Goal: Information Seeking & Learning: Learn about a topic

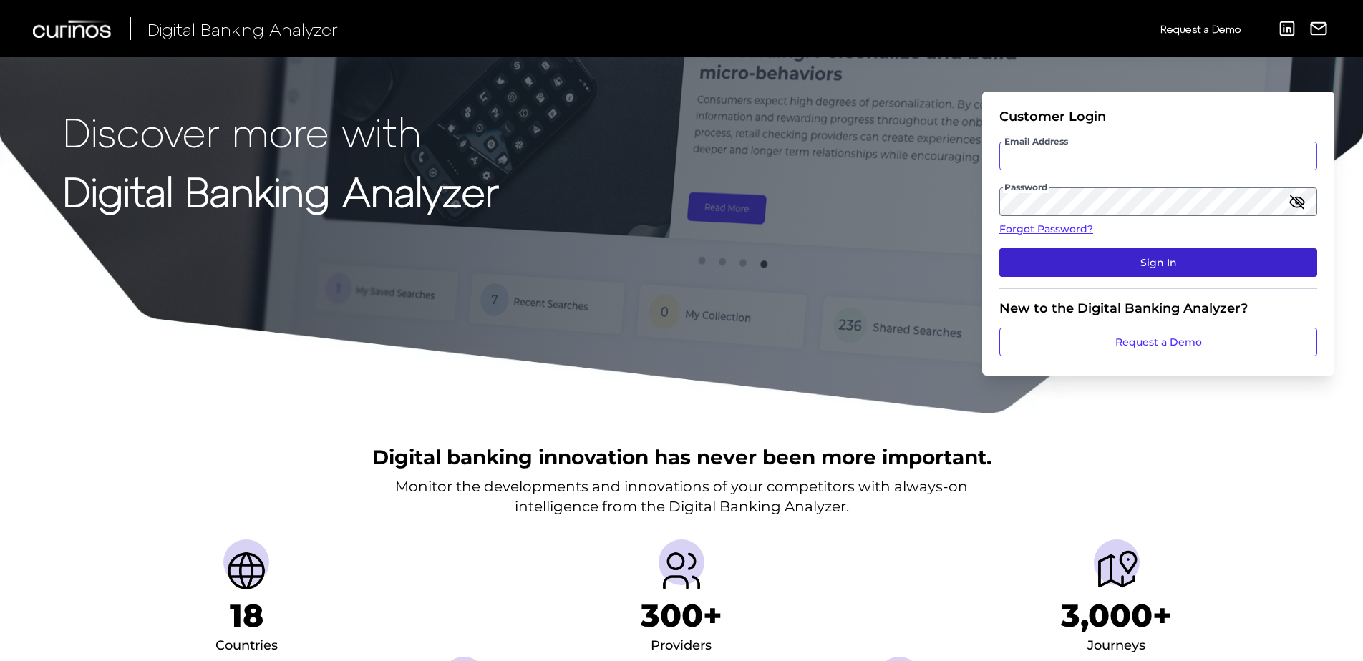
type input "[PERSON_NAME][EMAIL_ADDRESS][PERSON_NAME][DOMAIN_NAME]"
click at [1084, 259] on button "Sign In" at bounding box center [1158, 262] width 318 height 29
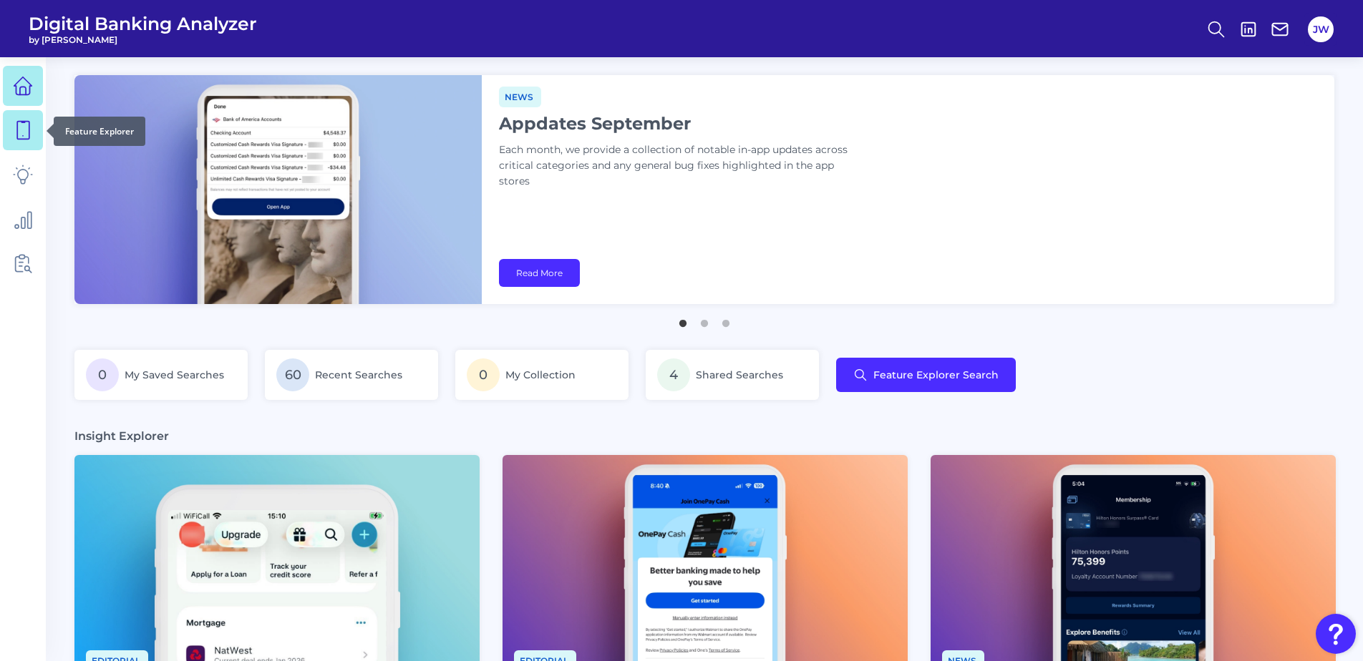
click at [21, 124] on icon at bounding box center [23, 130] width 20 height 20
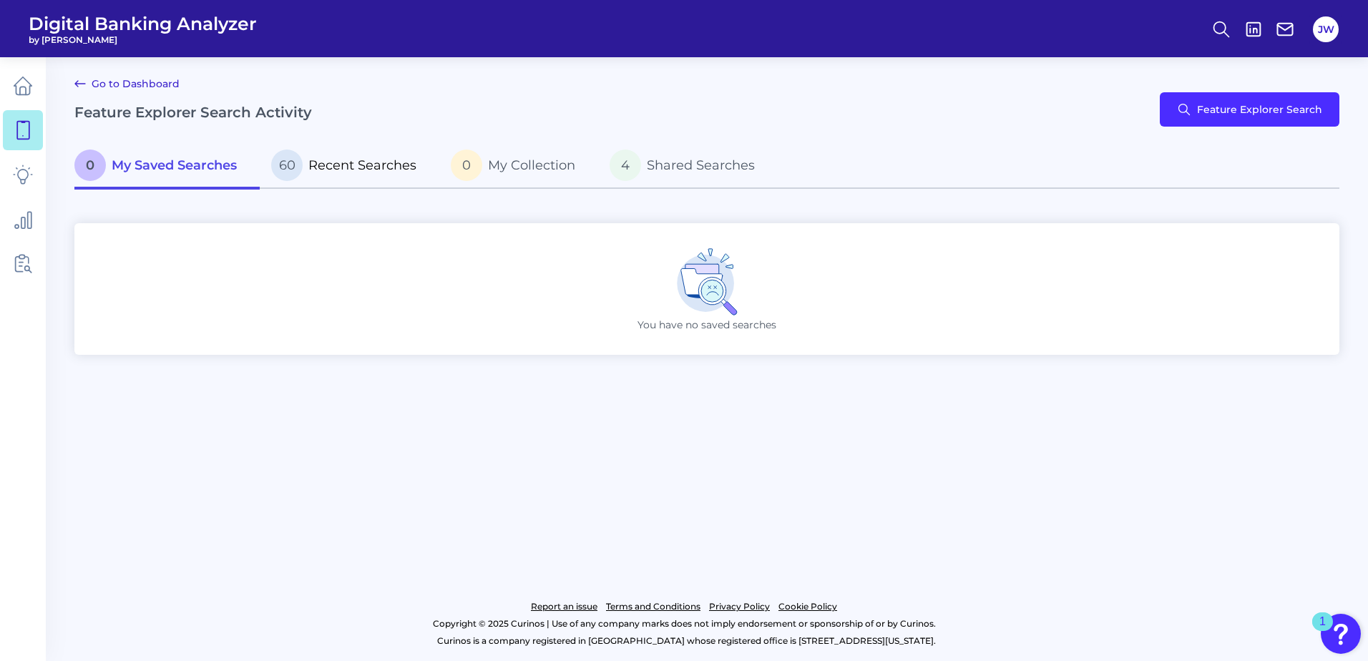
click at [412, 186] on link "60 Recent Searches" at bounding box center [350, 167] width 180 height 46
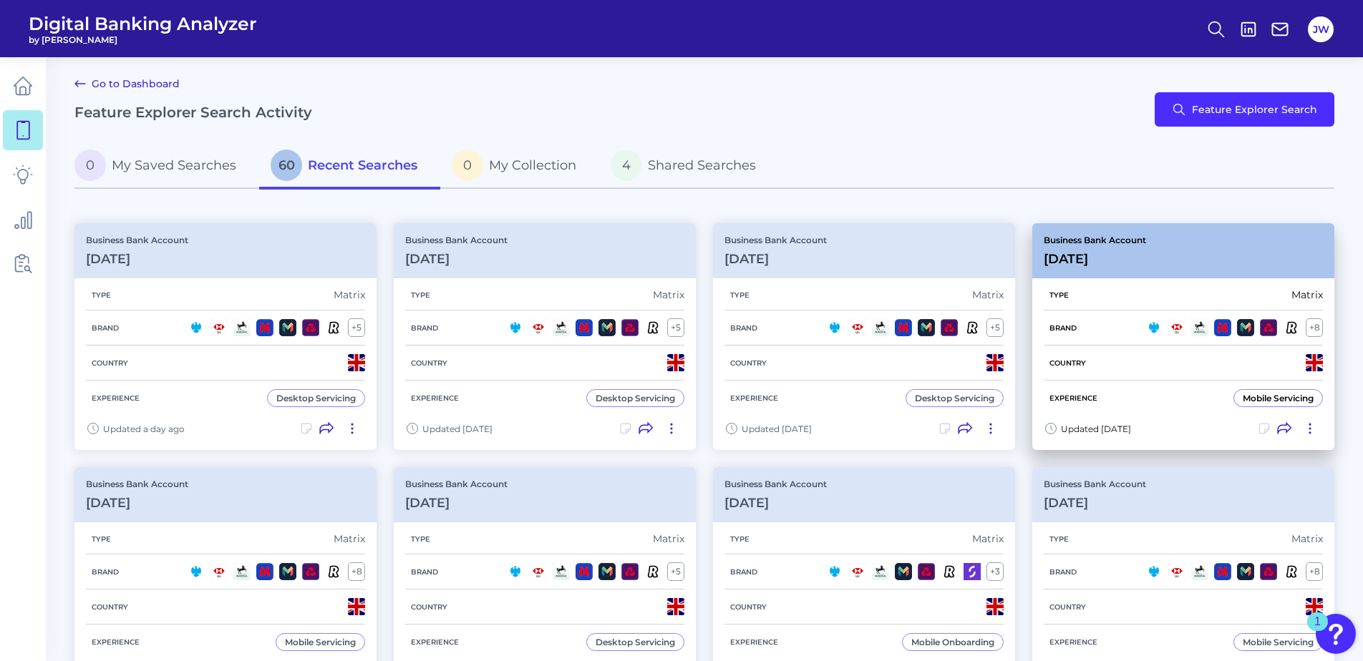
click at [1131, 262] on h3 "[DATE]" at bounding box center [1095, 259] width 102 height 16
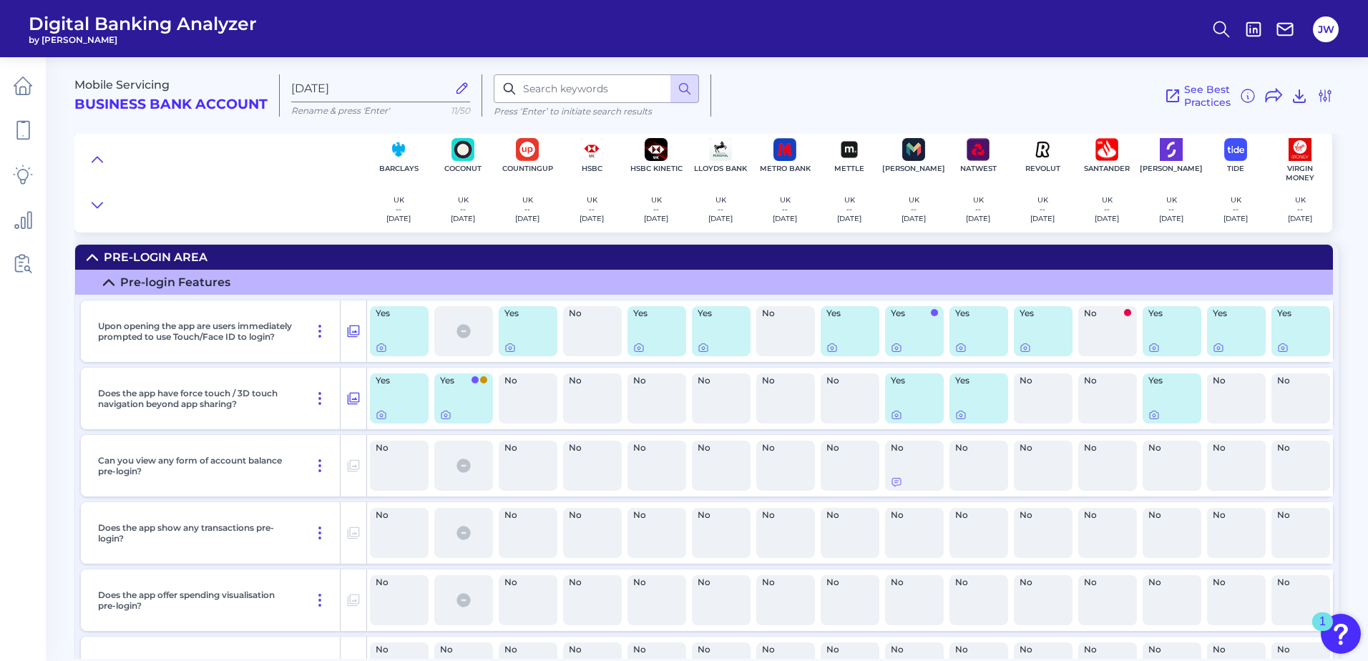
click at [358, 248] on summary "Pre-Login Area" at bounding box center [704, 257] width 1258 height 25
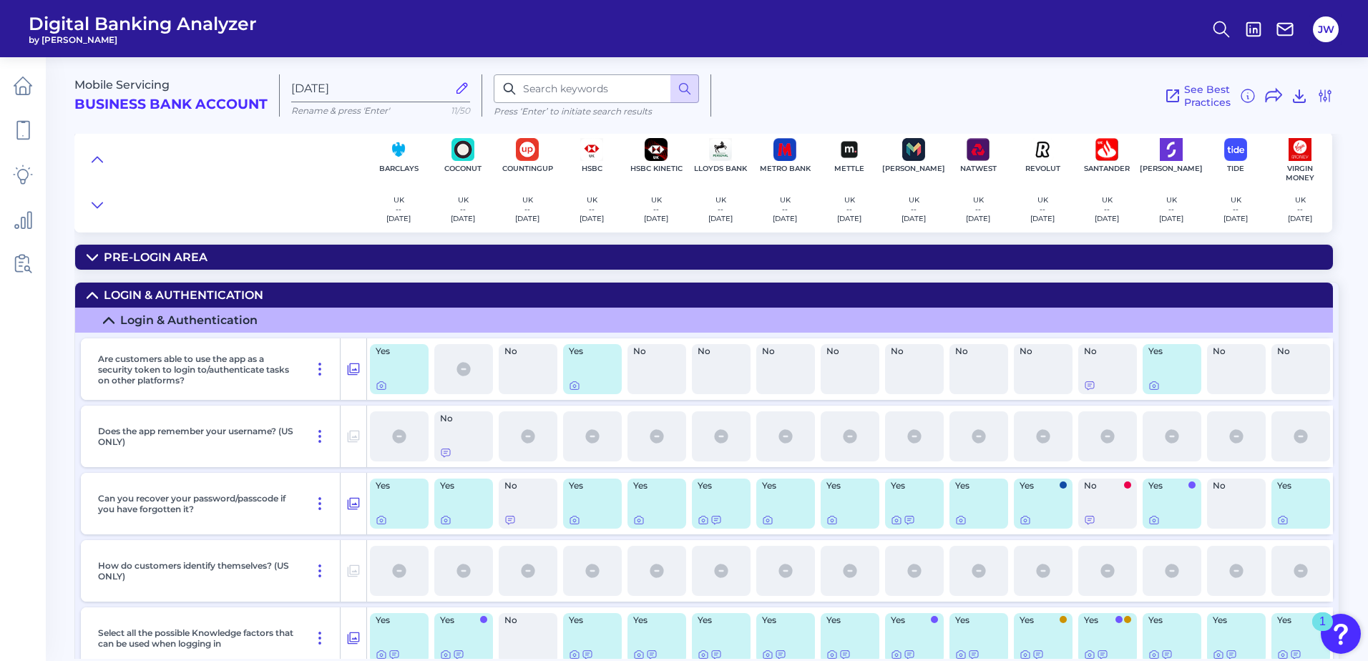
click at [351, 286] on summary "Login & Authentication" at bounding box center [704, 295] width 1258 height 25
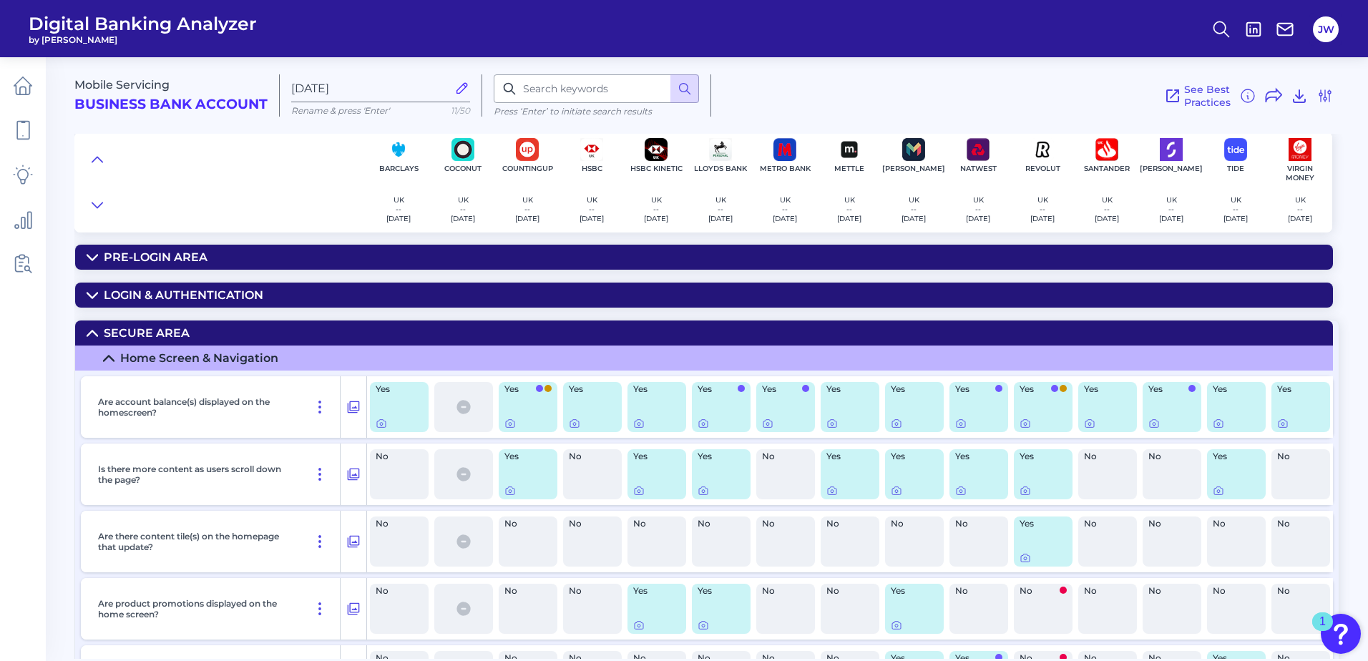
click at [326, 318] on div "Mobile Servicing Business Bank Account [DATE][FINANCIAL_ID] Rename & press 'Ent…" at bounding box center [721, 353] width 1294 height 613
click at [324, 333] on summary "Secure Area" at bounding box center [704, 333] width 1258 height 25
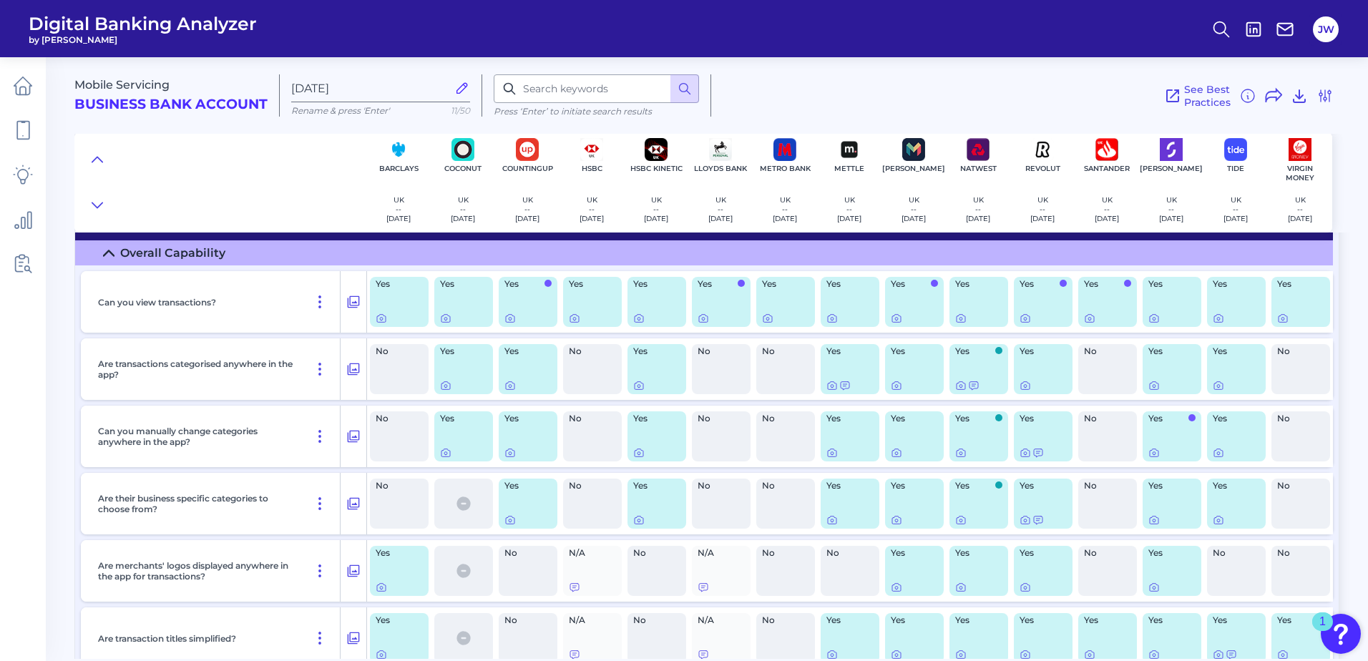
scroll to position [72, 0]
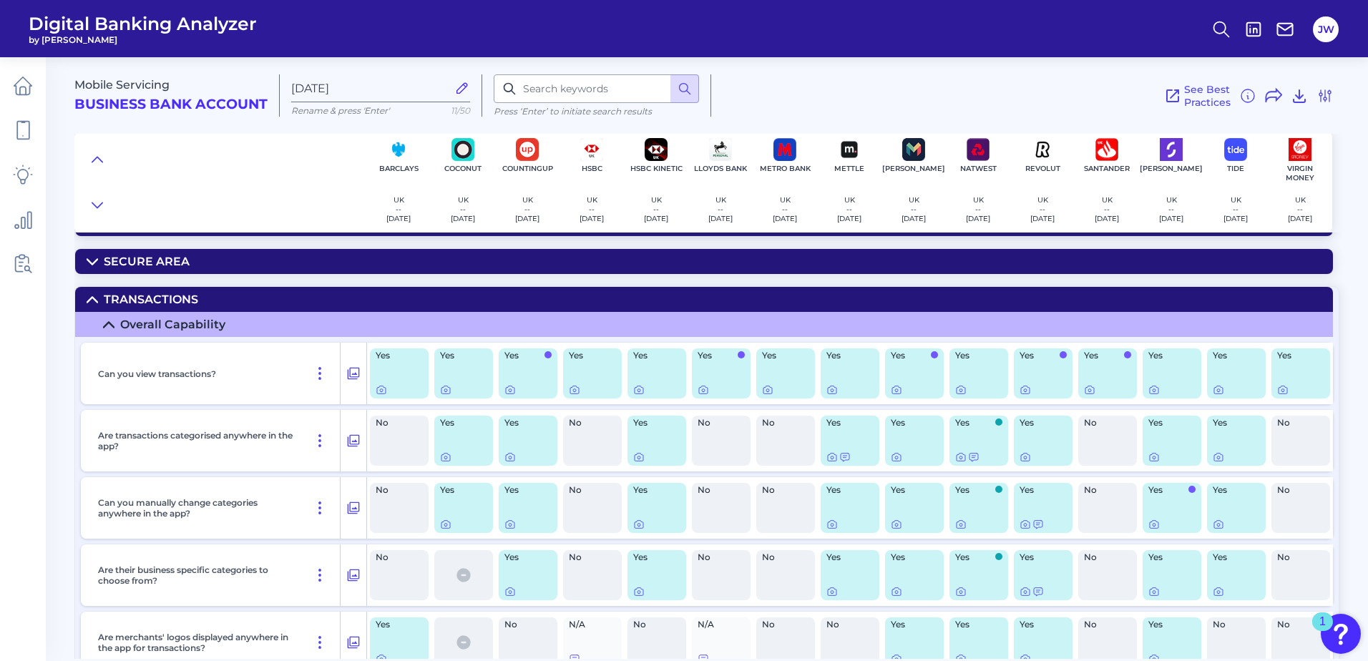
click at [212, 301] on summary "Transactions" at bounding box center [704, 299] width 1258 height 25
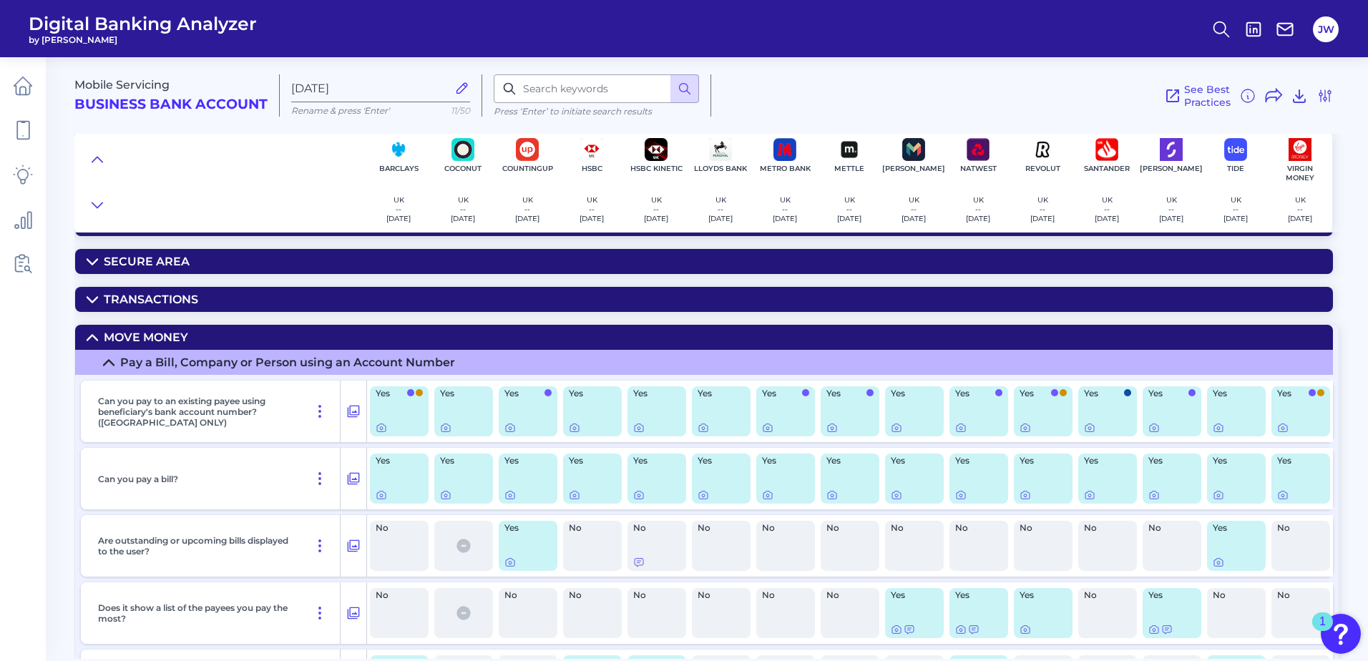
click at [232, 339] on summary "Move Money" at bounding box center [704, 337] width 1258 height 25
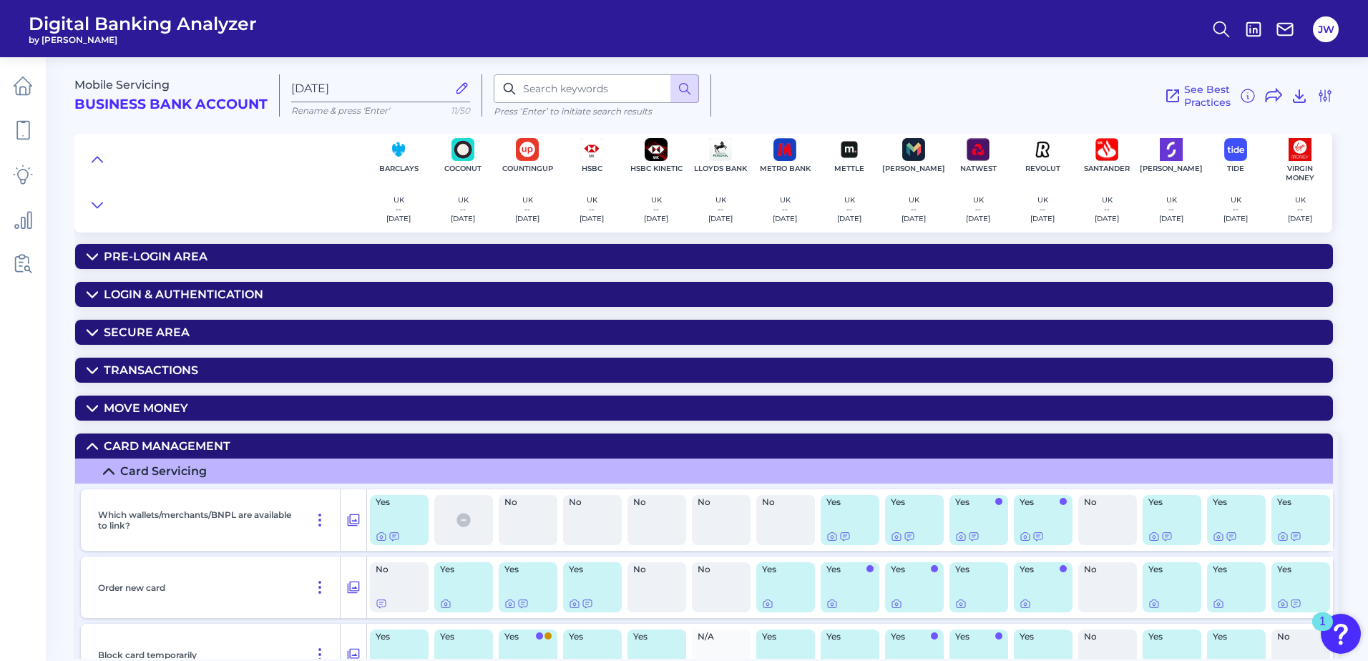
scroll to position [0, 0]
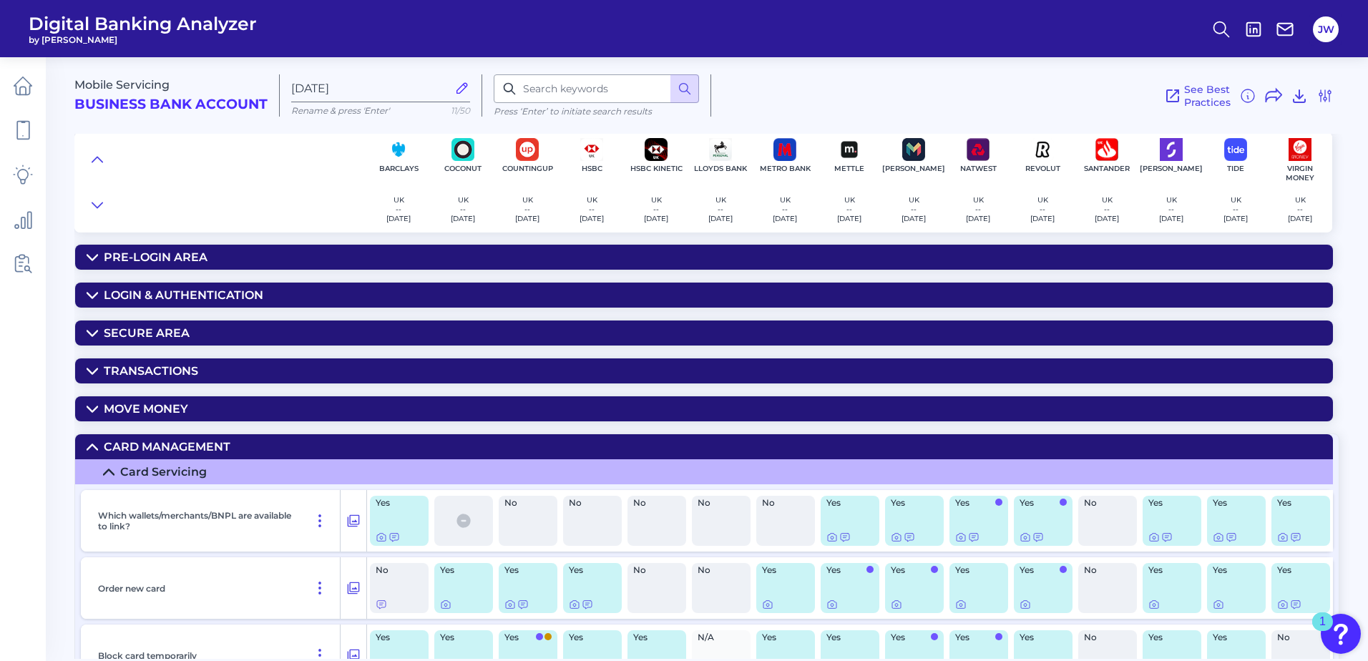
click at [198, 441] on div "Card Management" at bounding box center [167, 447] width 127 height 14
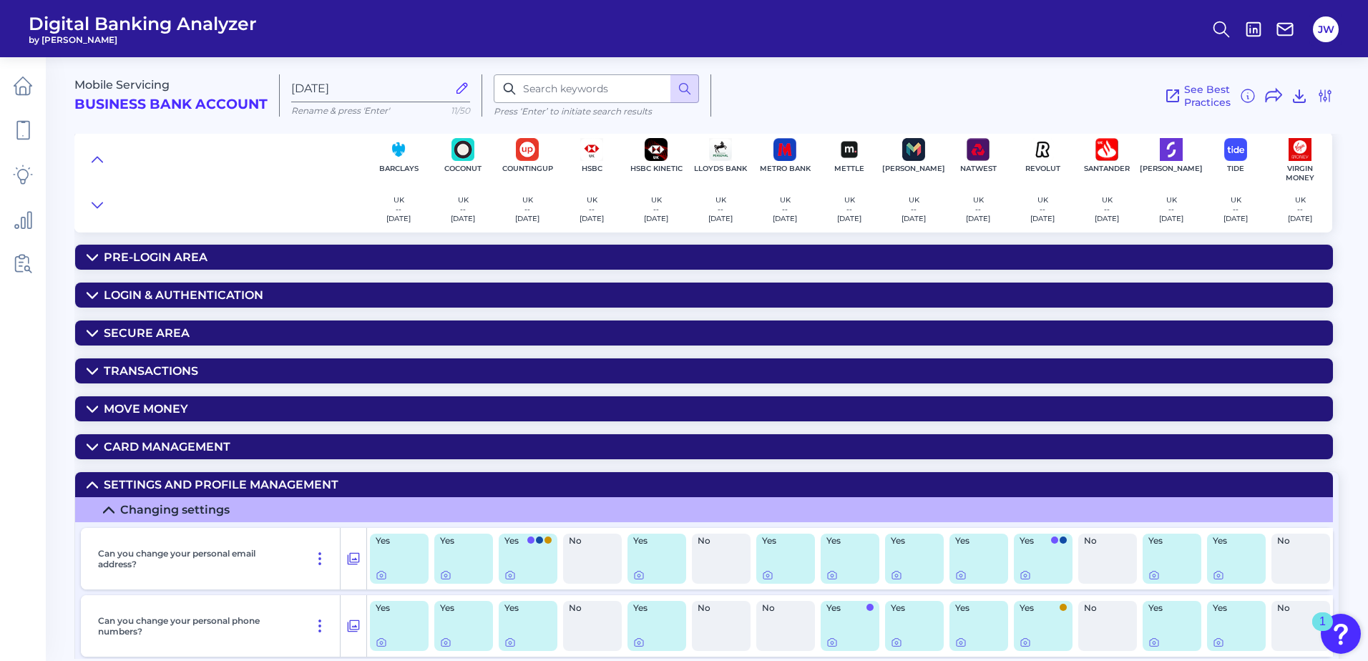
click at [195, 377] on div "Transactions" at bounding box center [151, 371] width 94 height 14
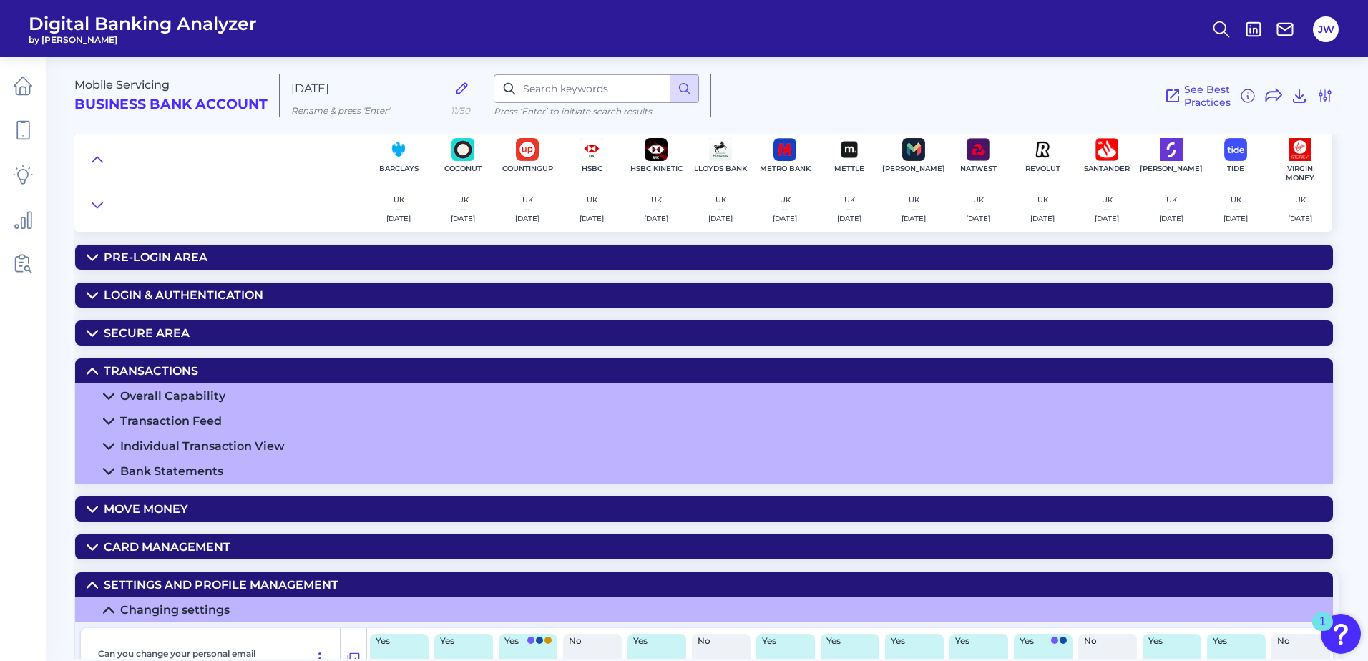
click at [297, 397] on summary "Overall Capability" at bounding box center [704, 396] width 1258 height 25
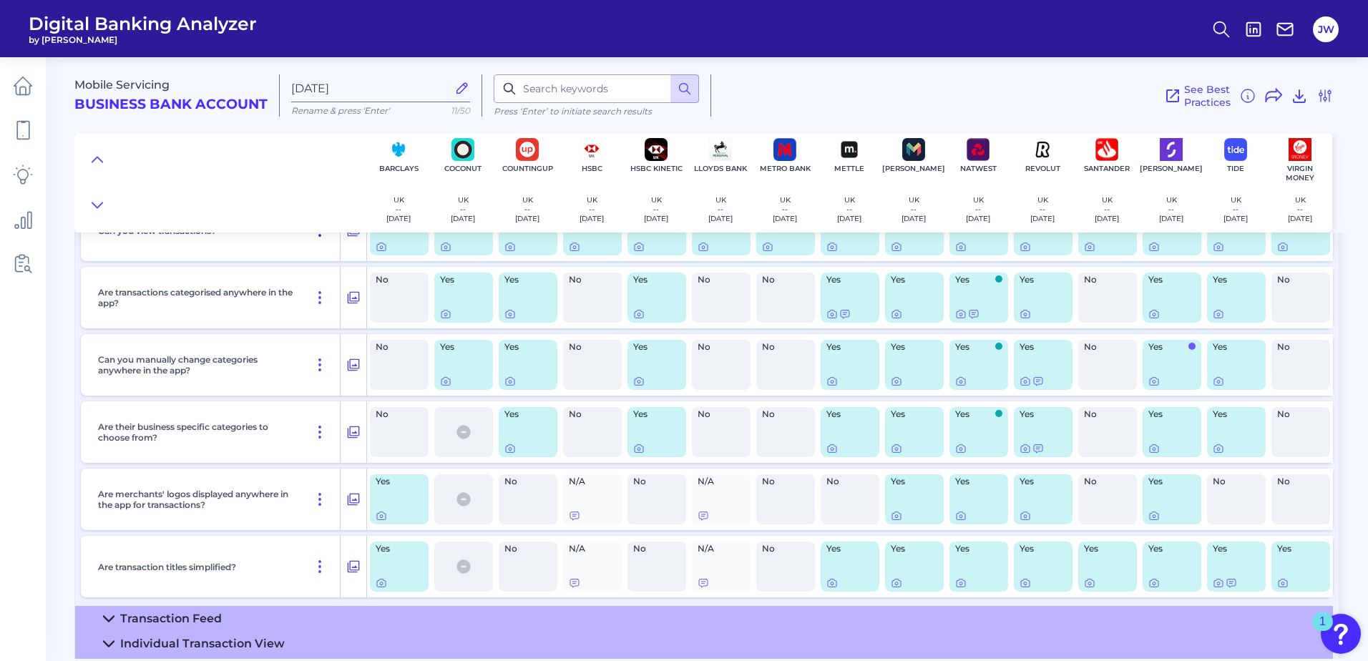
scroll to position [143, 0]
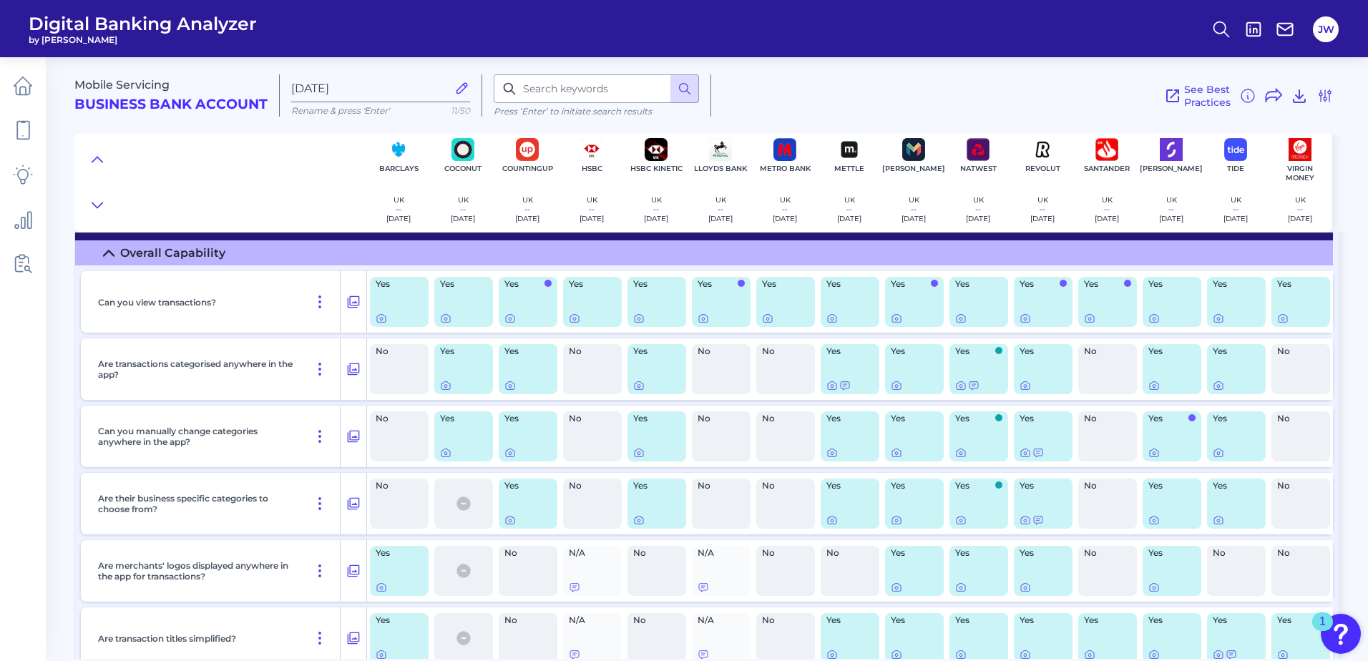
click at [215, 261] on summary "Overall Capability" at bounding box center [704, 252] width 1258 height 25
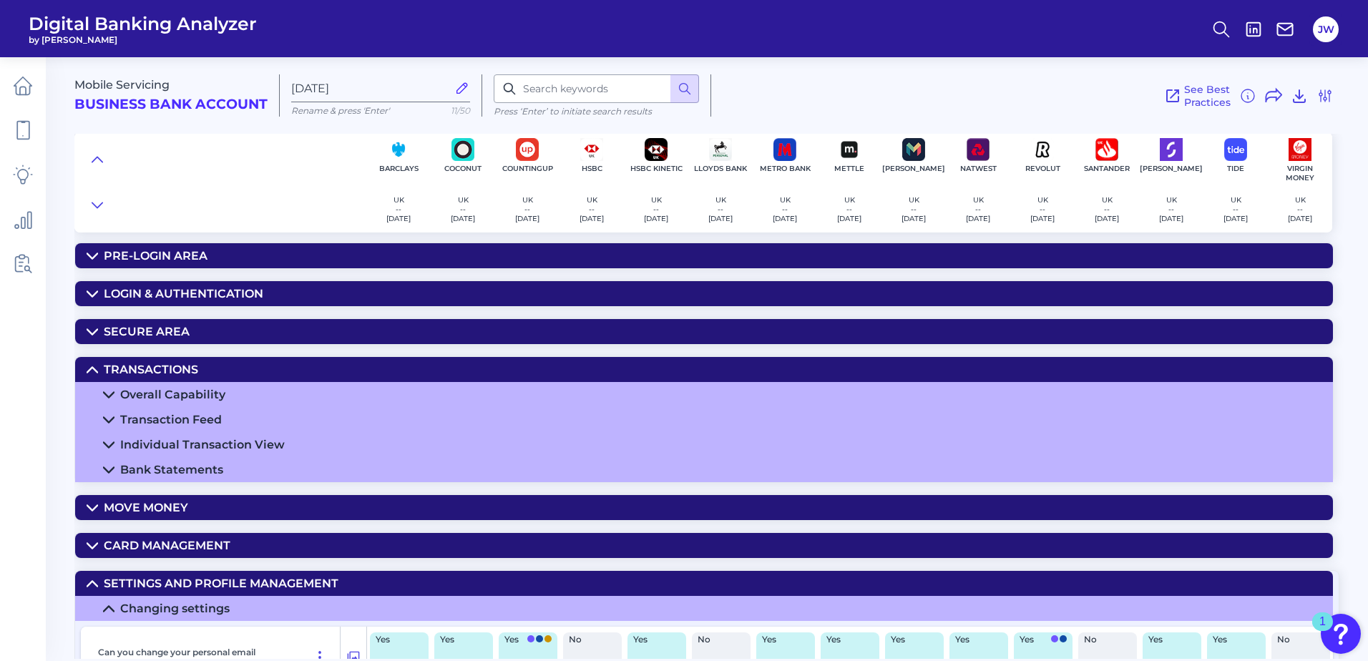
scroll to position [0, 0]
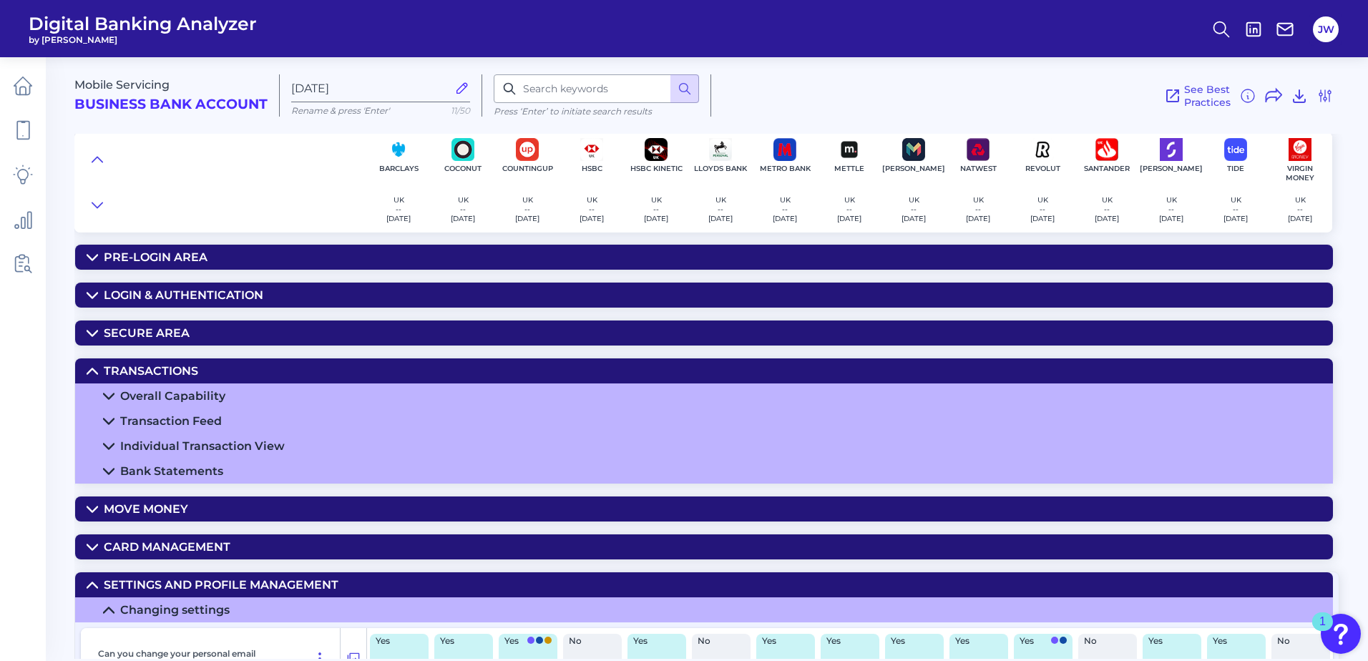
click at [202, 502] on summary "Move Money" at bounding box center [704, 509] width 1258 height 25
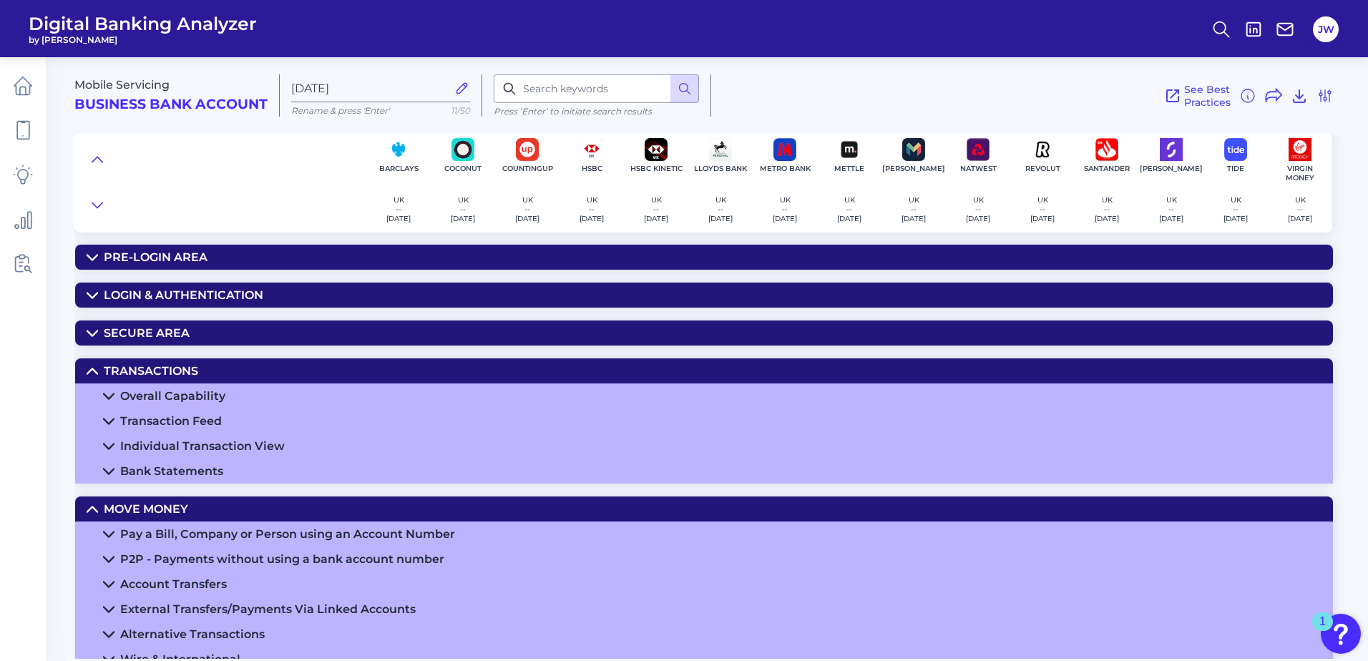
scroll to position [143, 0]
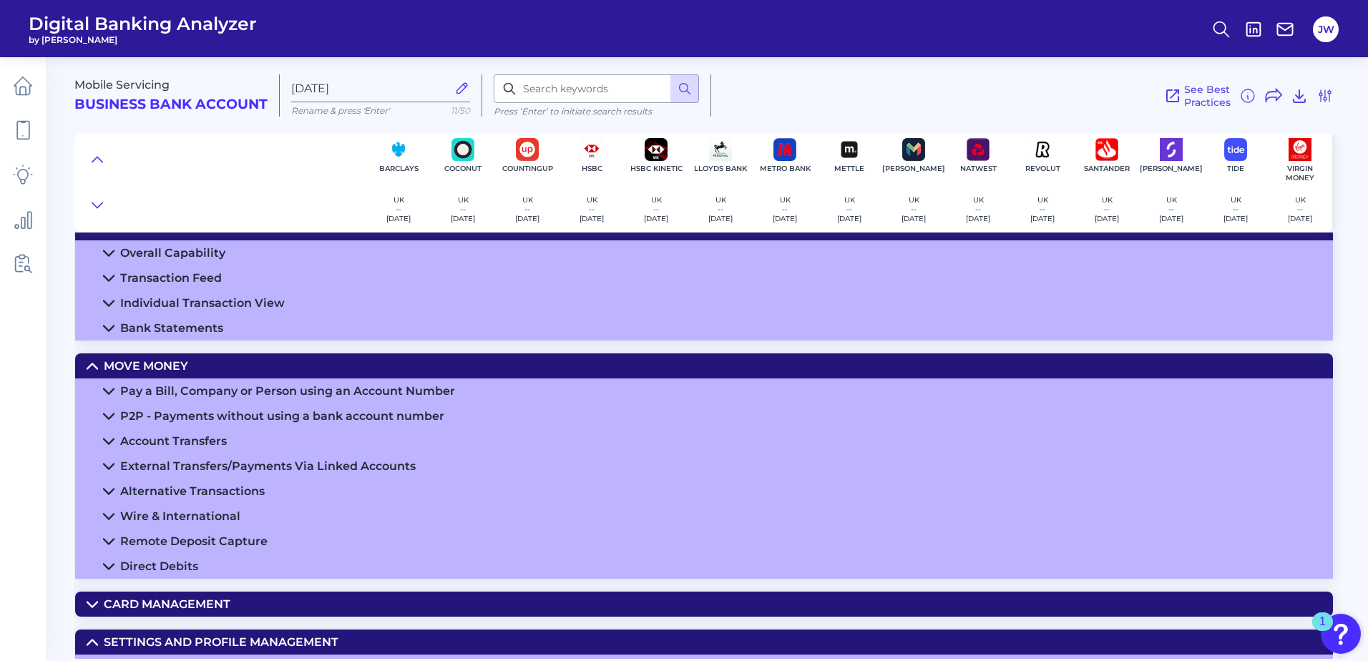
click at [349, 391] on div "Pay a Bill, Company or Person using an Account Number" at bounding box center [287, 391] width 335 height 14
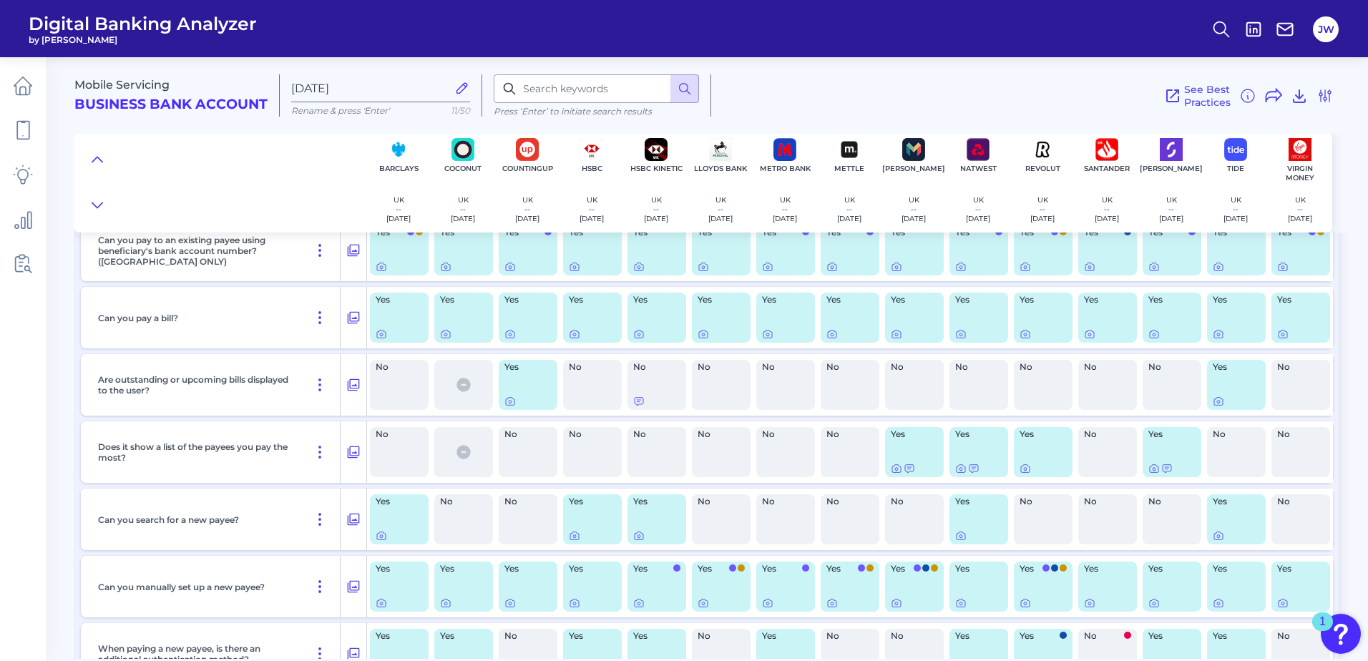
scroll to position [358, 0]
